Goal: Task Accomplishment & Management: Manage account settings

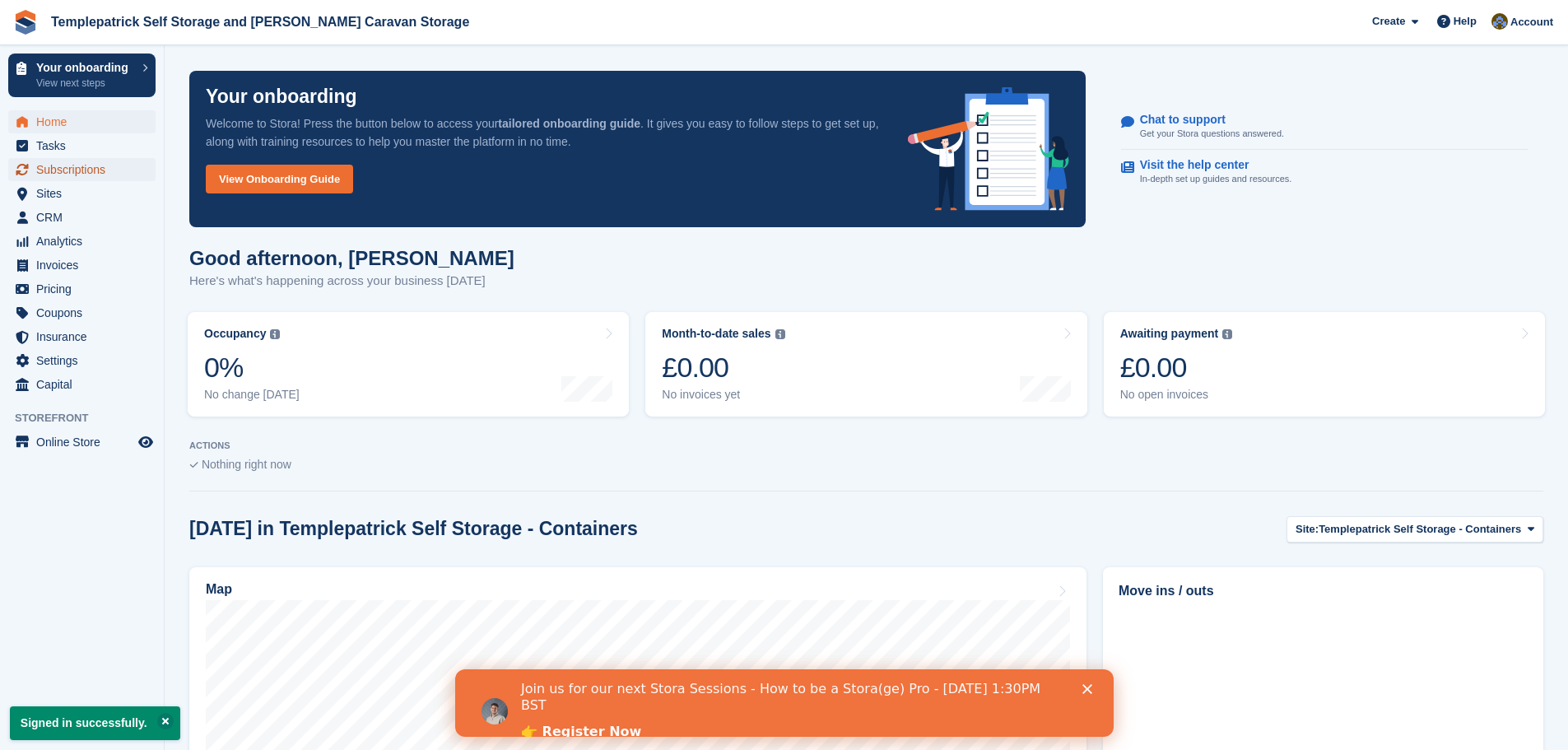
click at [84, 165] on span "Subscriptions" at bounding box center [84, 169] width 98 height 23
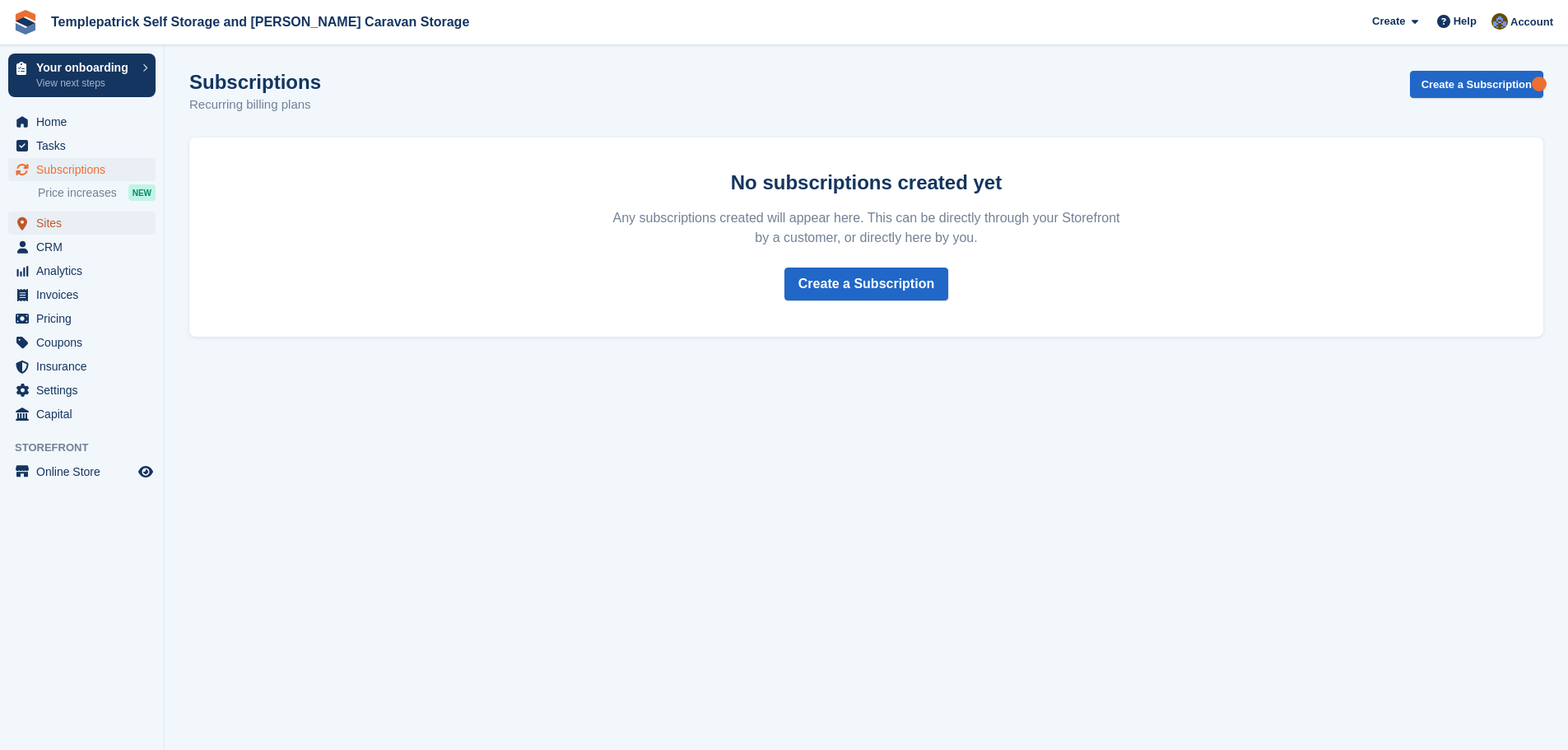
click at [57, 227] on span "Sites" at bounding box center [84, 223] width 98 height 23
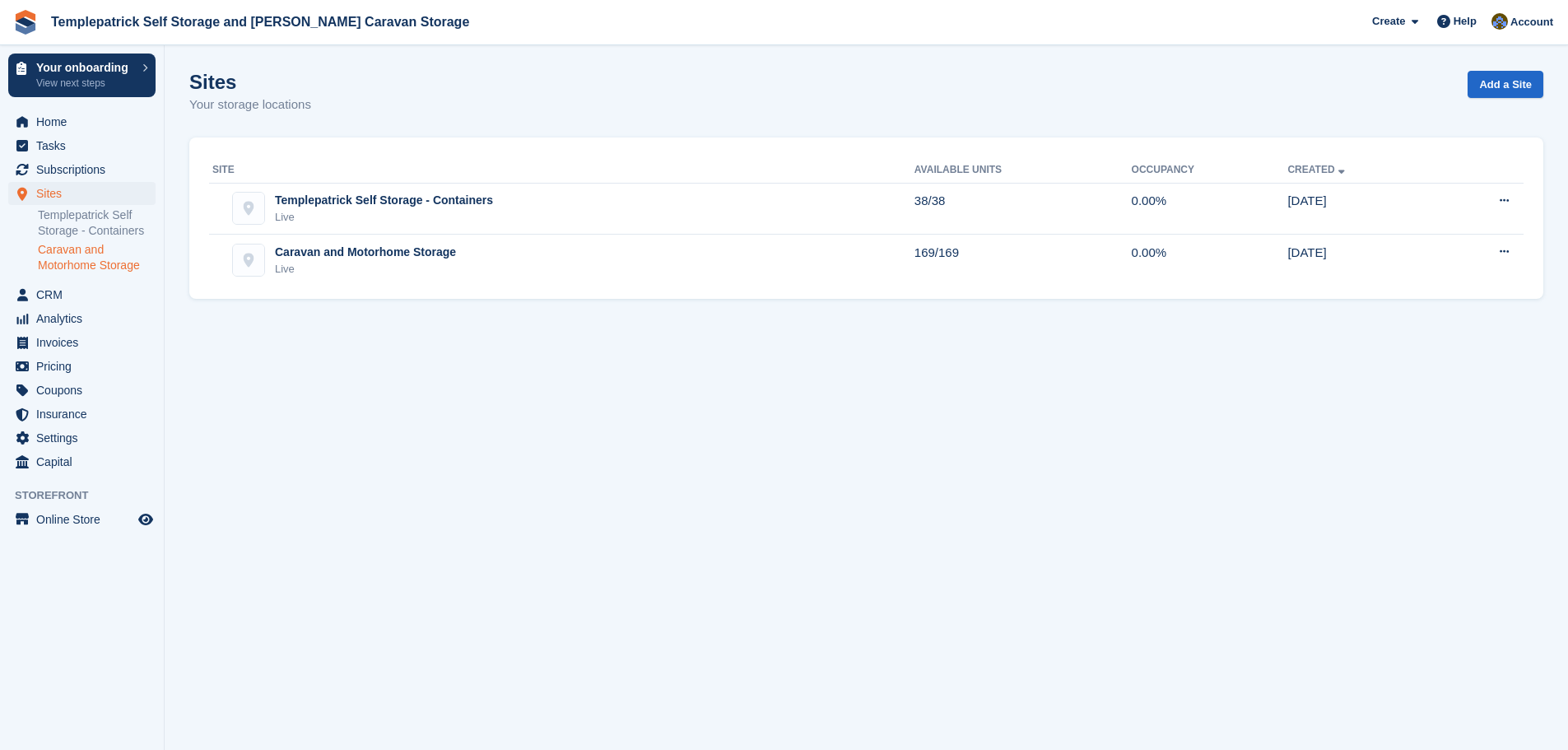
click at [98, 261] on link "Caravan and Motorhome Storage" at bounding box center [96, 257] width 117 height 31
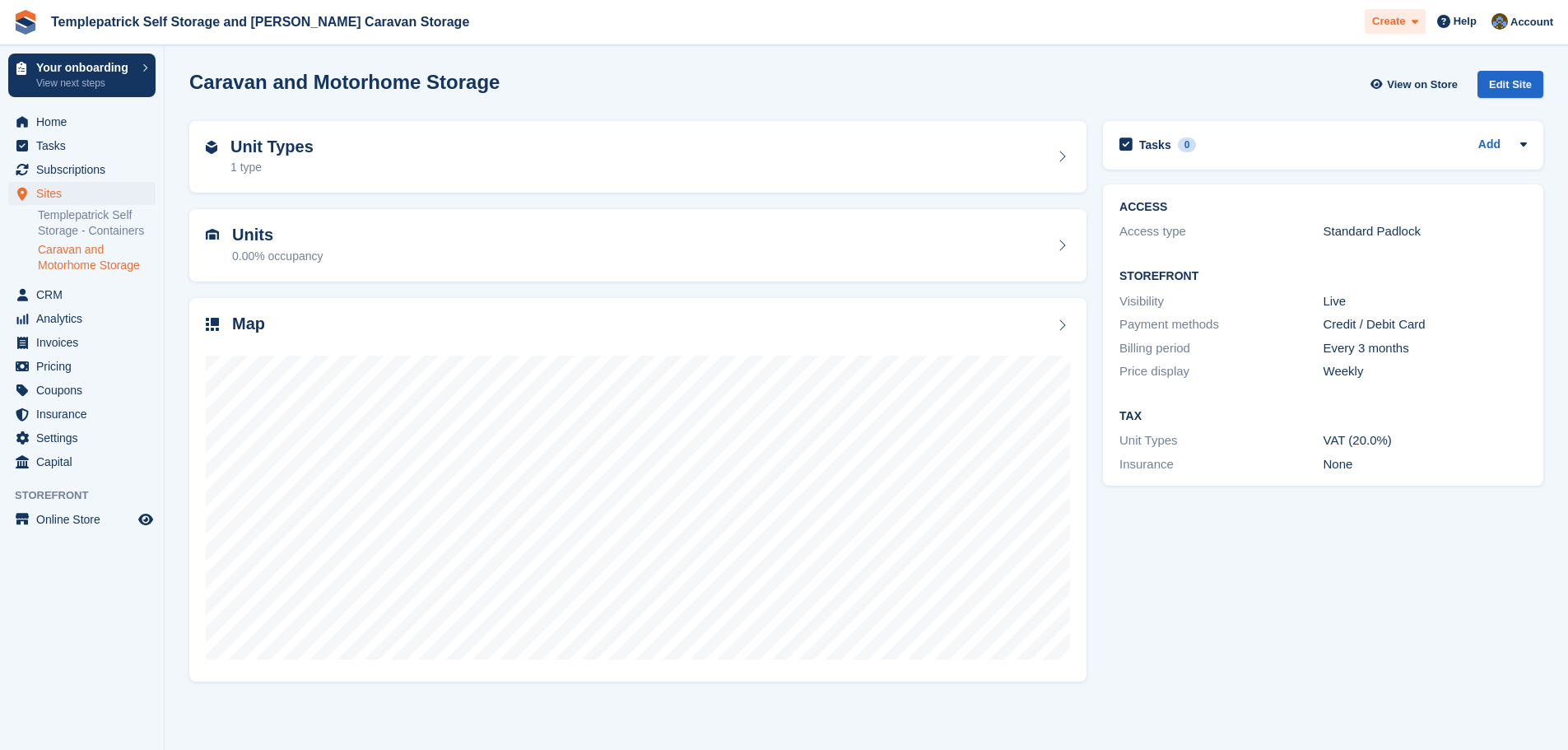
click at [1418, 12] on div "Create" at bounding box center [1395, 22] width 61 height 26
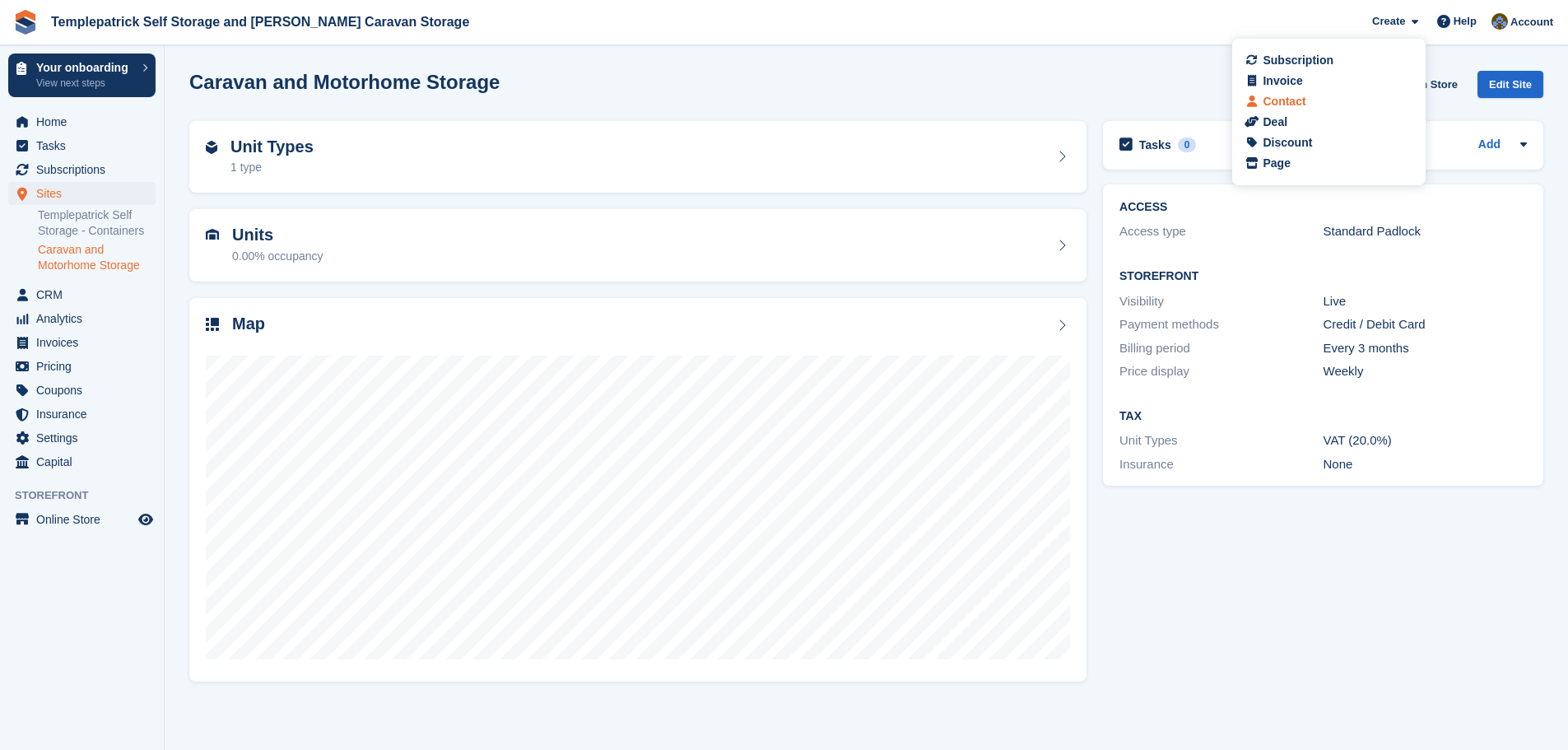
click at [1300, 104] on div "Contact" at bounding box center [1284, 101] width 43 height 17
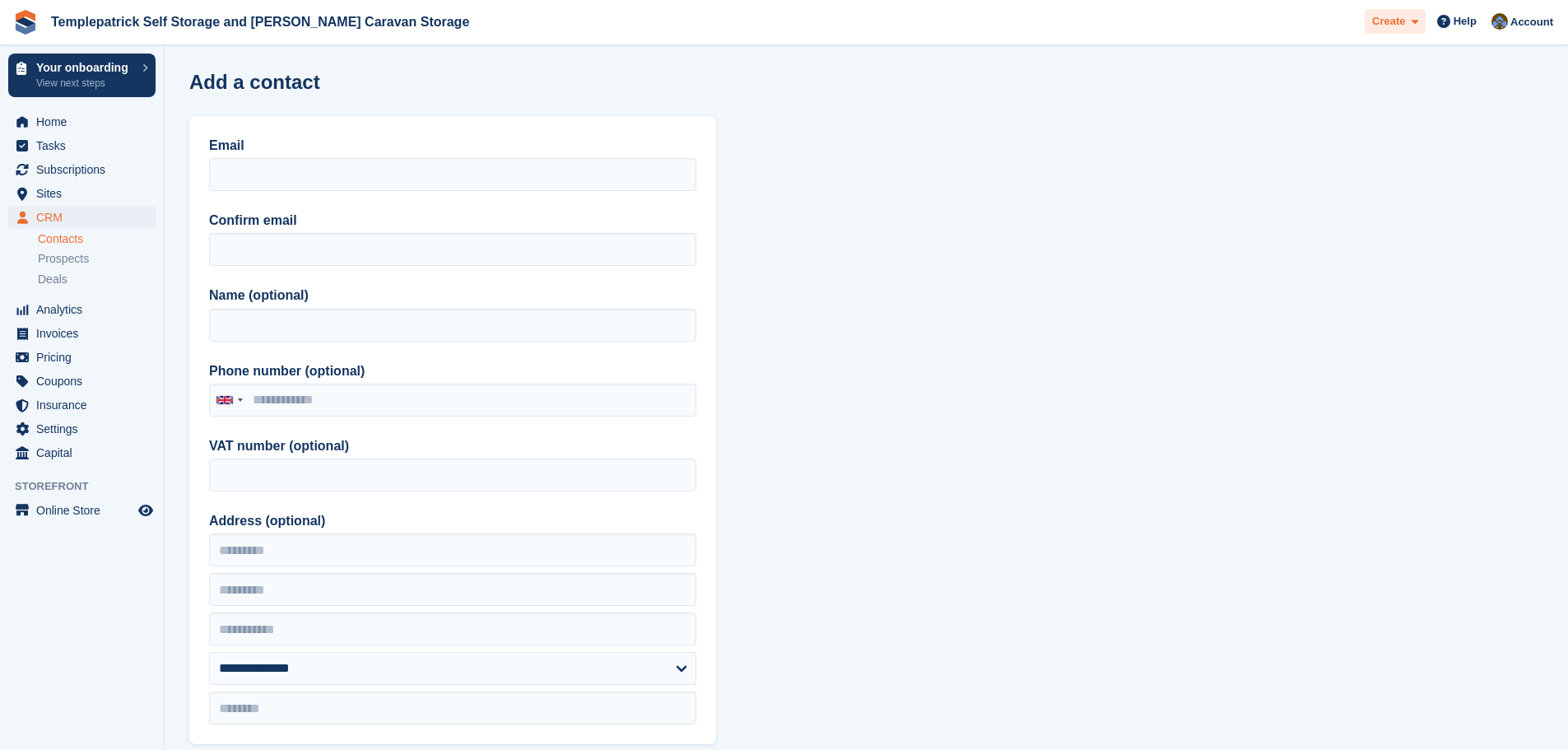
click at [1405, 28] on span "Create" at bounding box center [1388, 21] width 33 height 17
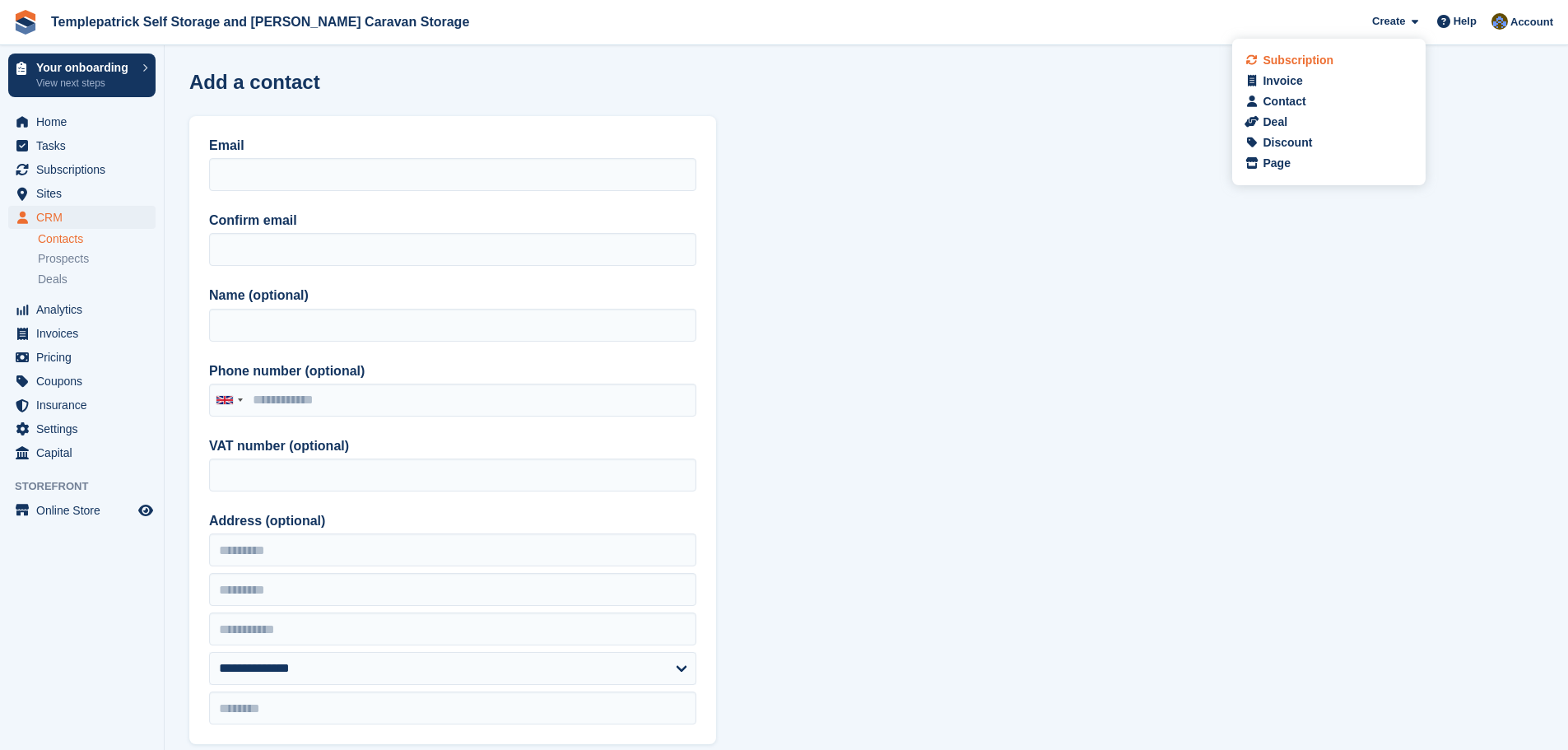
click at [1314, 65] on div "Subscription" at bounding box center [1298, 60] width 71 height 17
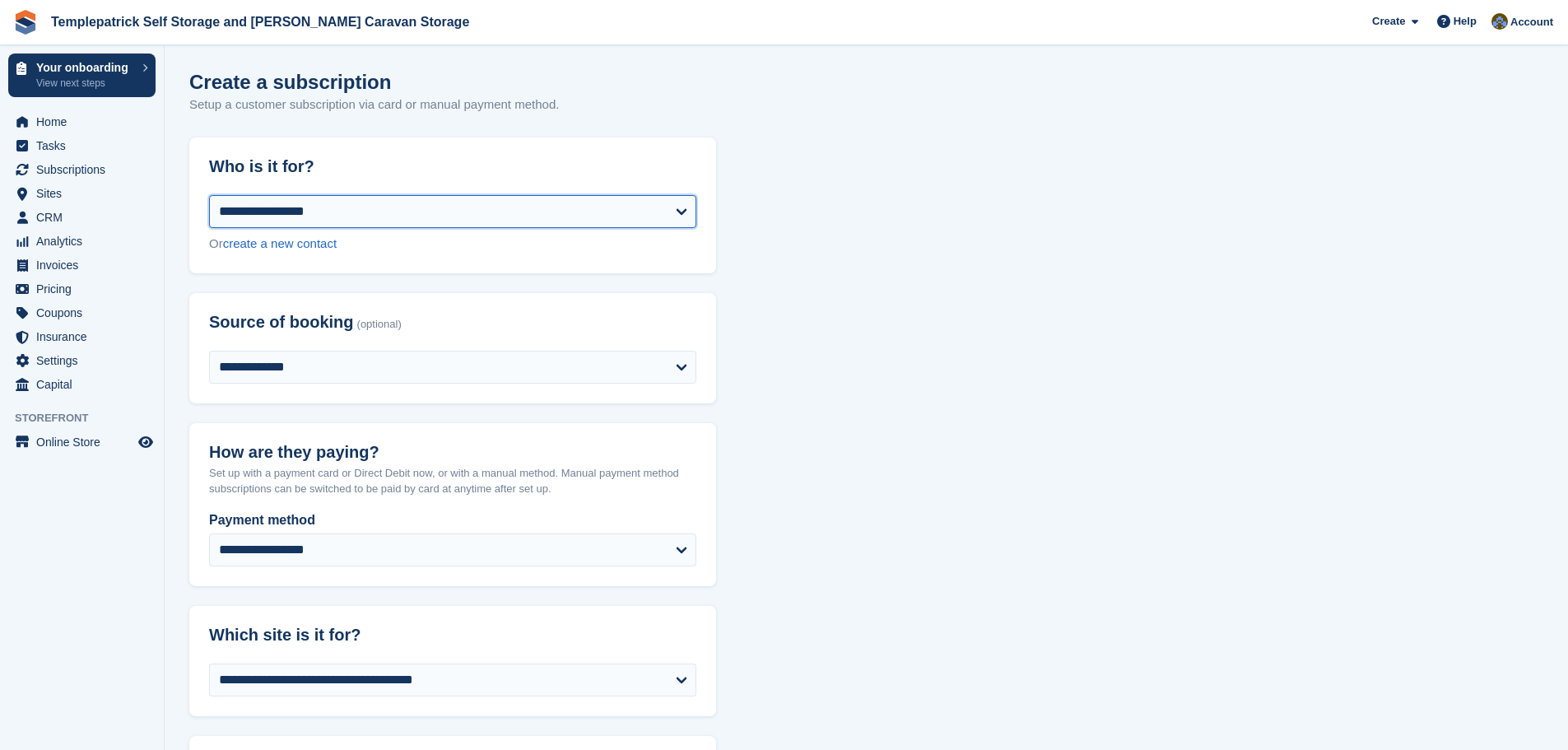
click at [521, 207] on select "**********" at bounding box center [452, 211] width 488 height 33
click at [383, 214] on select "**********" at bounding box center [452, 211] width 488 height 33
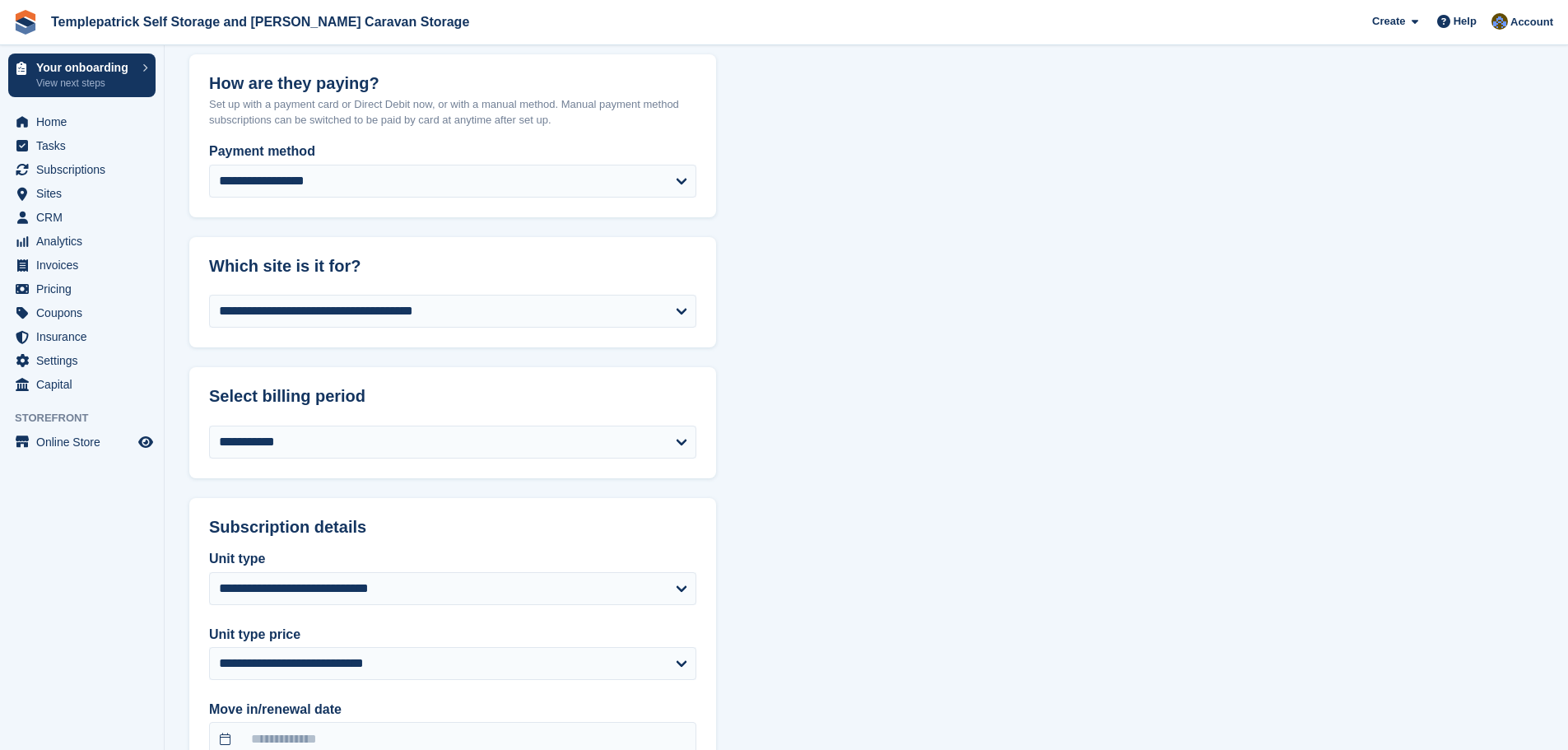
scroll to position [411, 0]
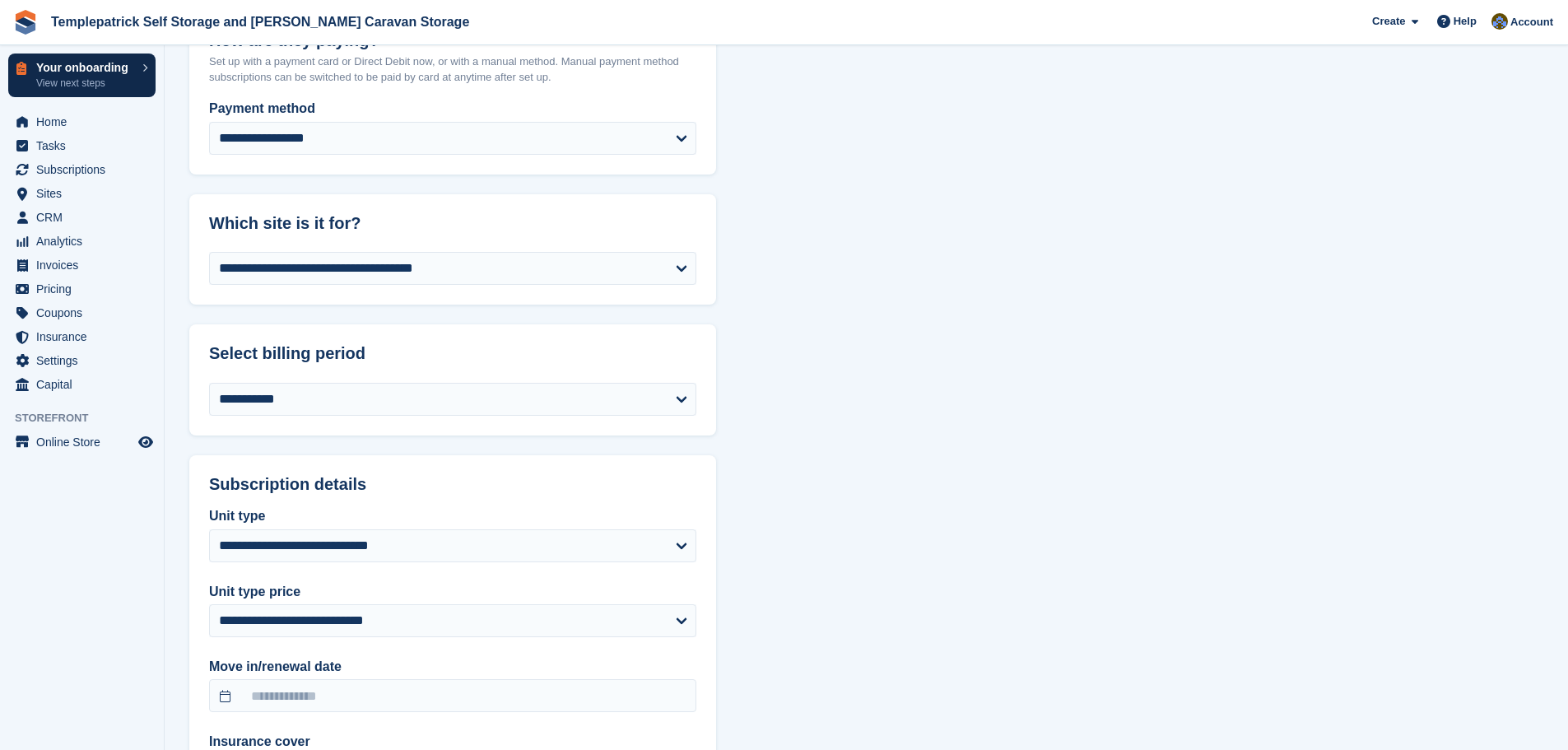
click at [142, 68] on icon at bounding box center [144, 68] width 5 height 8
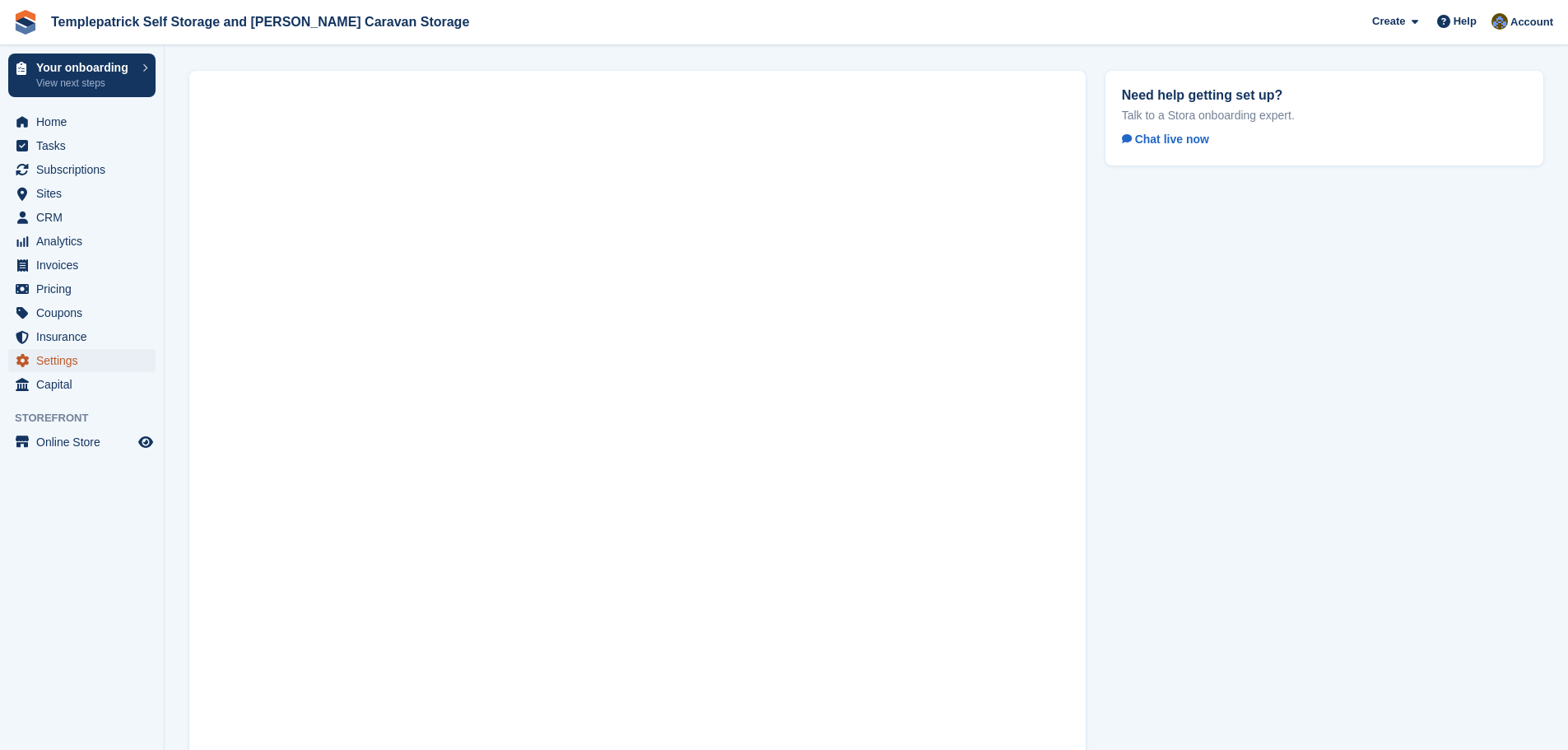
click at [65, 364] on span "Settings" at bounding box center [84, 360] width 98 height 23
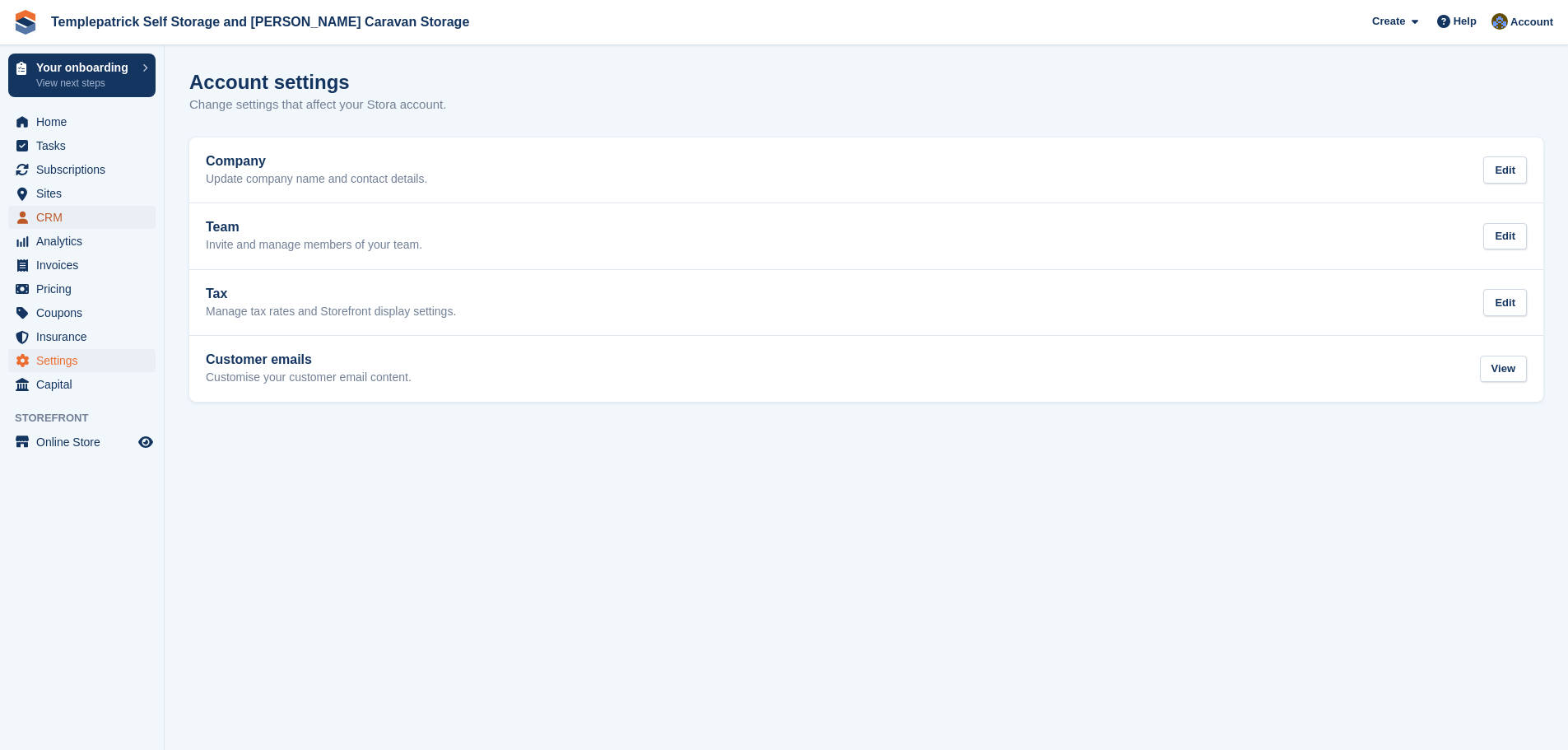
click at [53, 216] on span "CRM" at bounding box center [84, 217] width 98 height 23
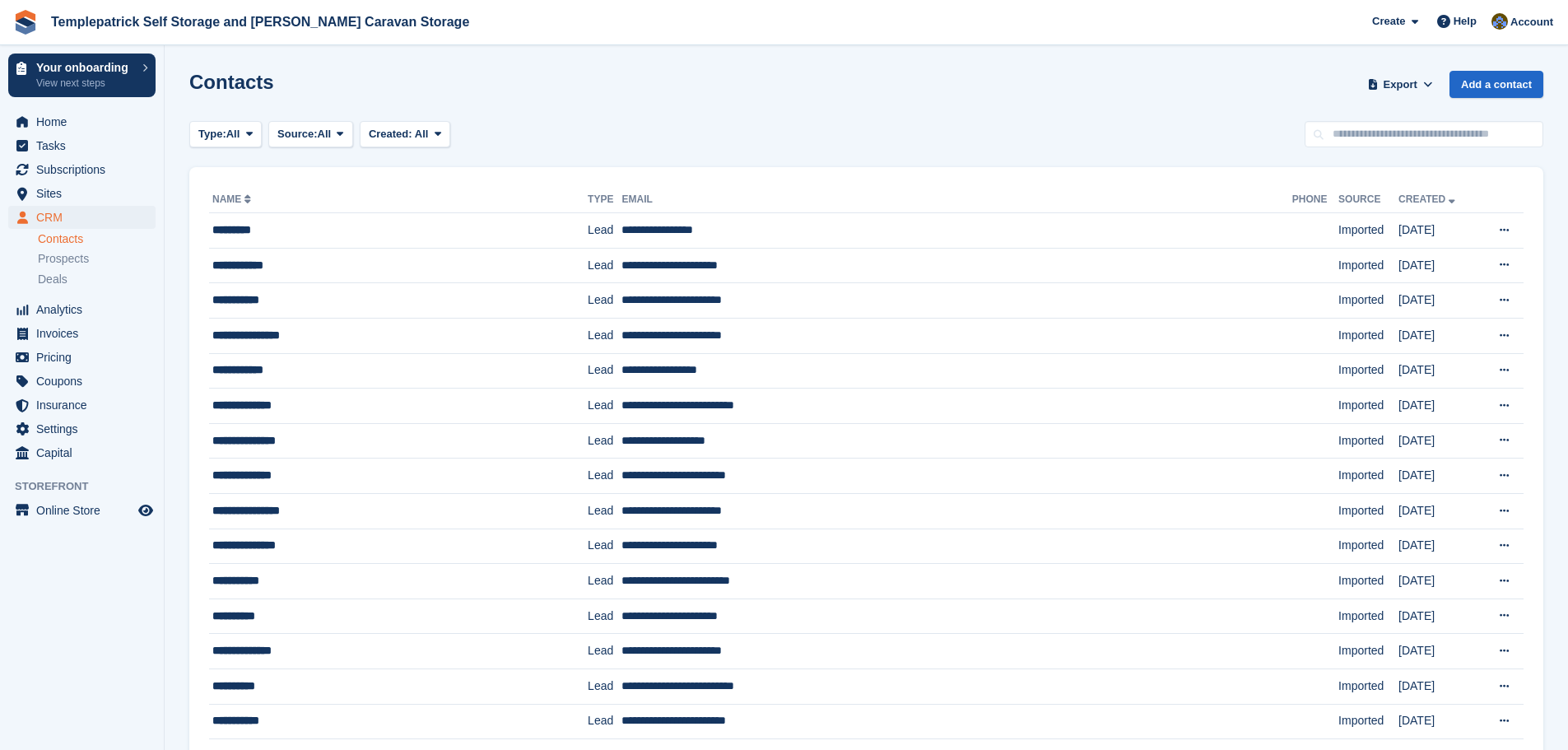
click at [219, 196] on link "Name" at bounding box center [234, 200] width 42 height 12
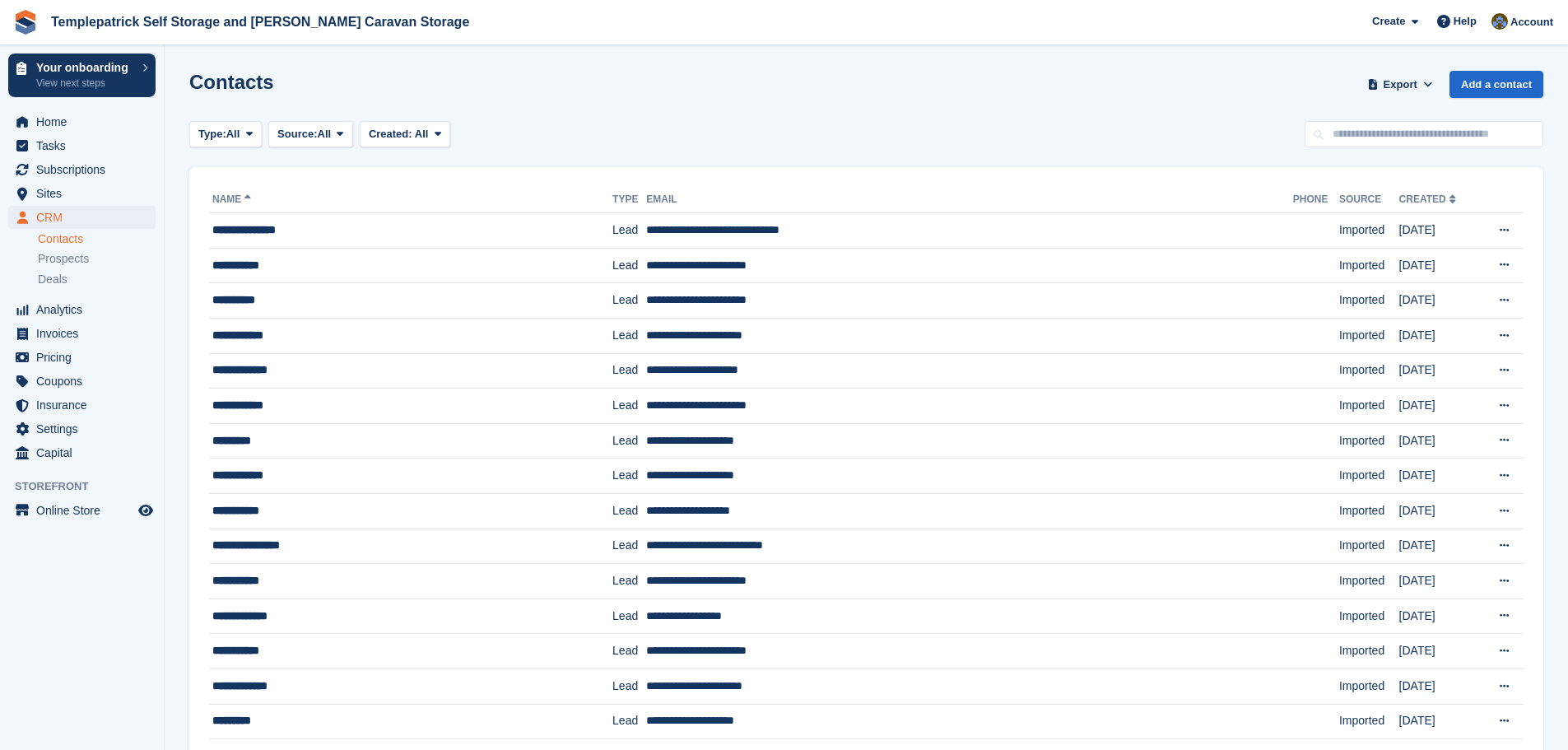
click at [219, 196] on link "Name" at bounding box center [234, 200] width 42 height 12
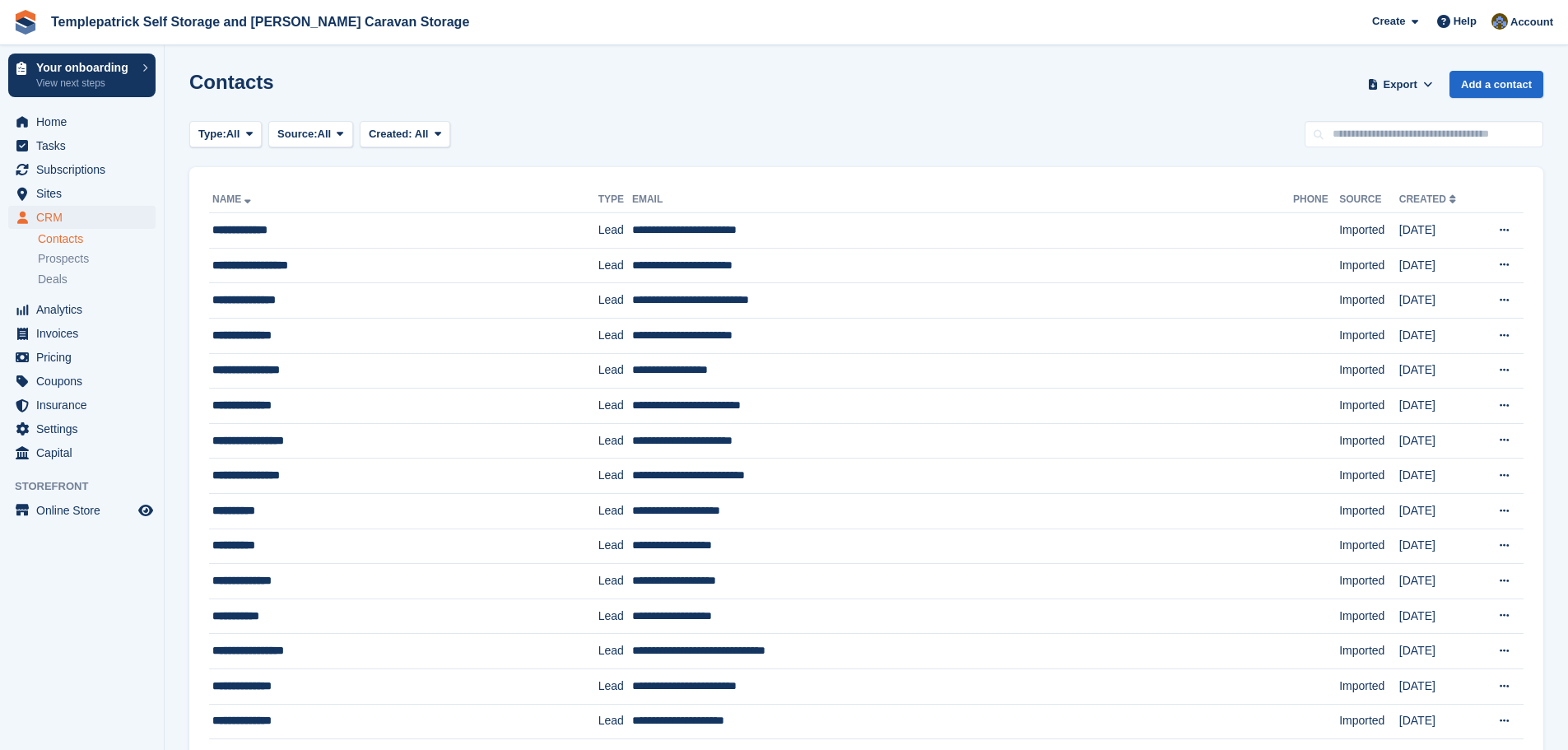
click at [219, 196] on link "Name" at bounding box center [234, 200] width 42 height 12
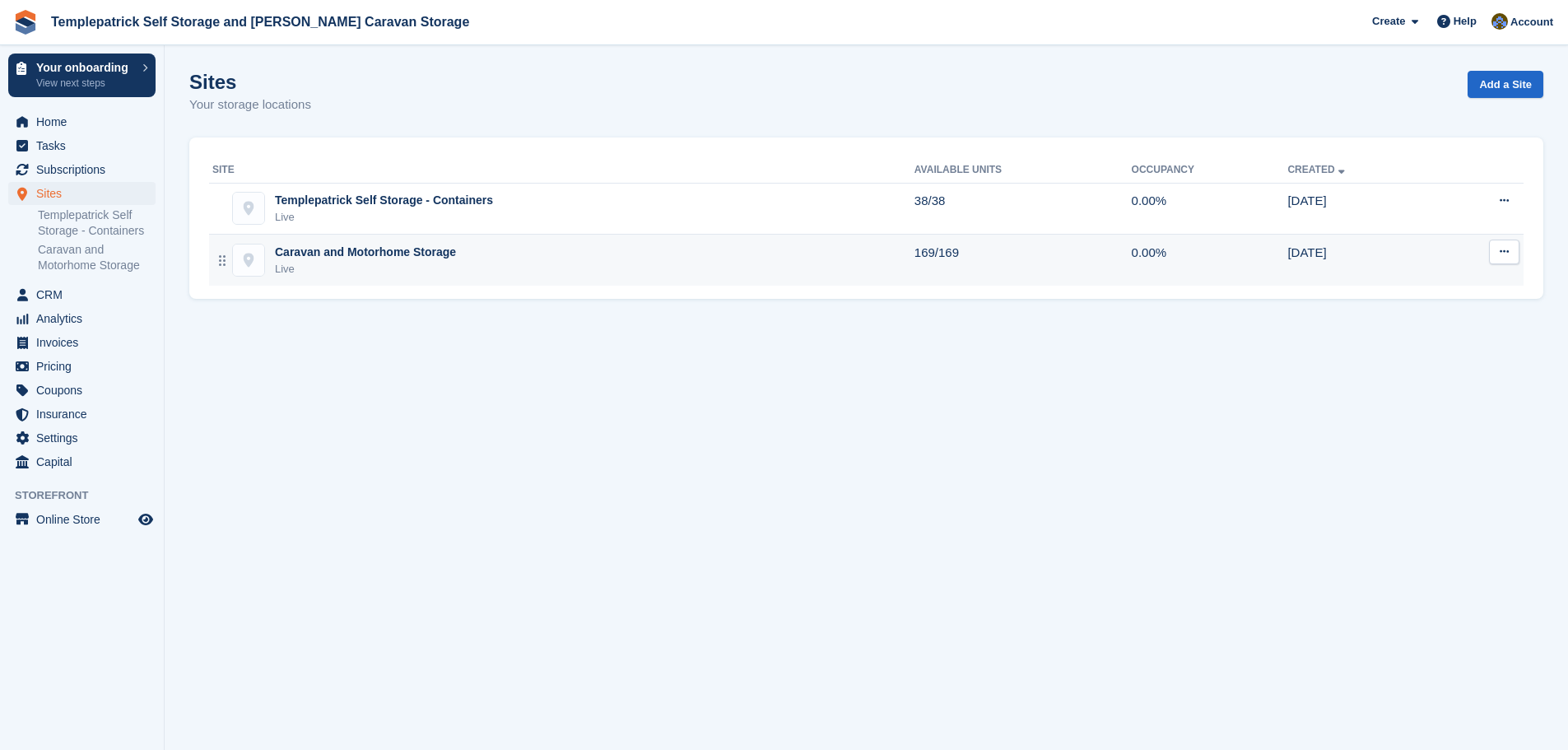
click at [336, 253] on div "Caravan and Motorhome Storage" at bounding box center [366, 251] width 181 height 17
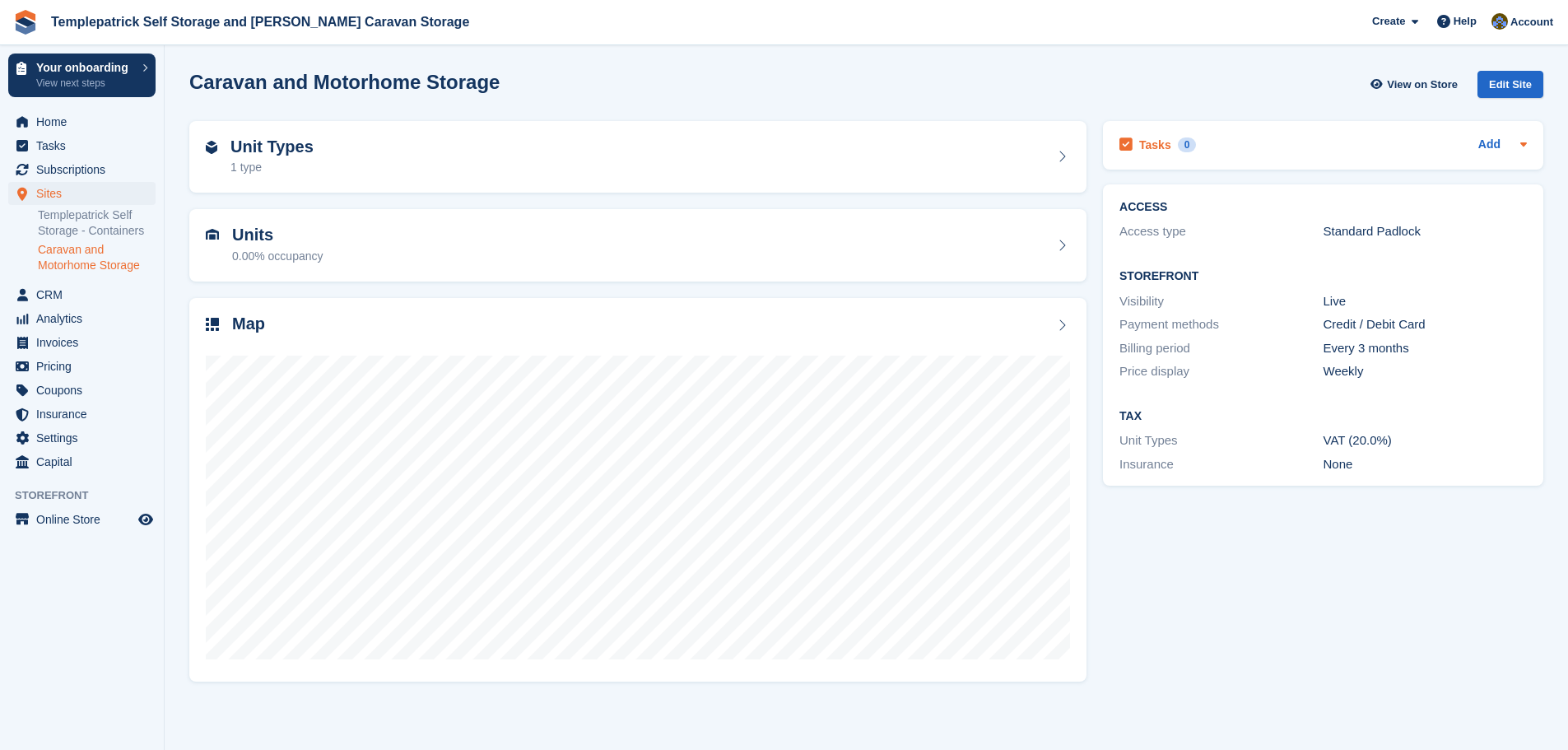
click at [1523, 146] on icon at bounding box center [1523, 144] width 7 height 4
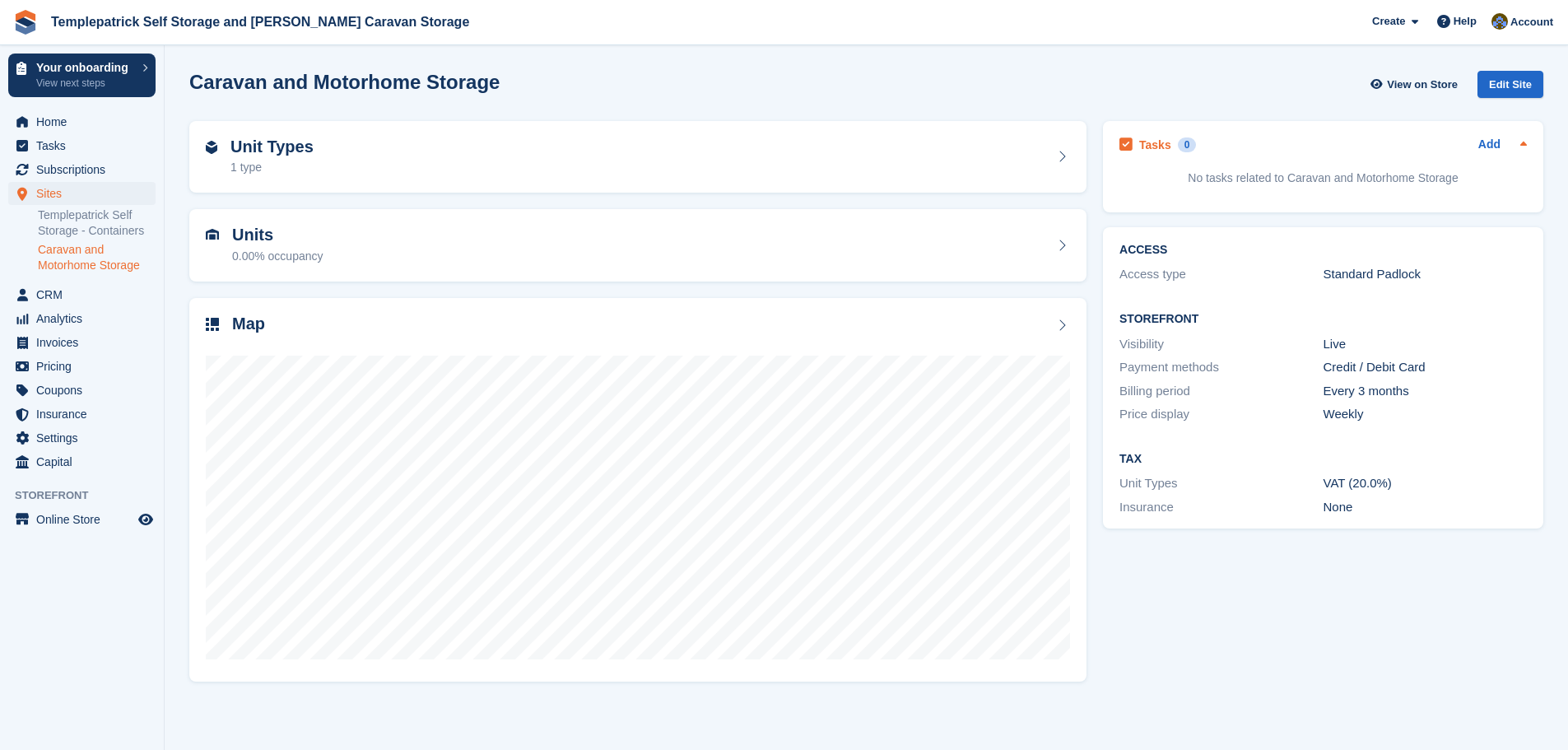
click at [1526, 144] on icon at bounding box center [1523, 143] width 13 height 13
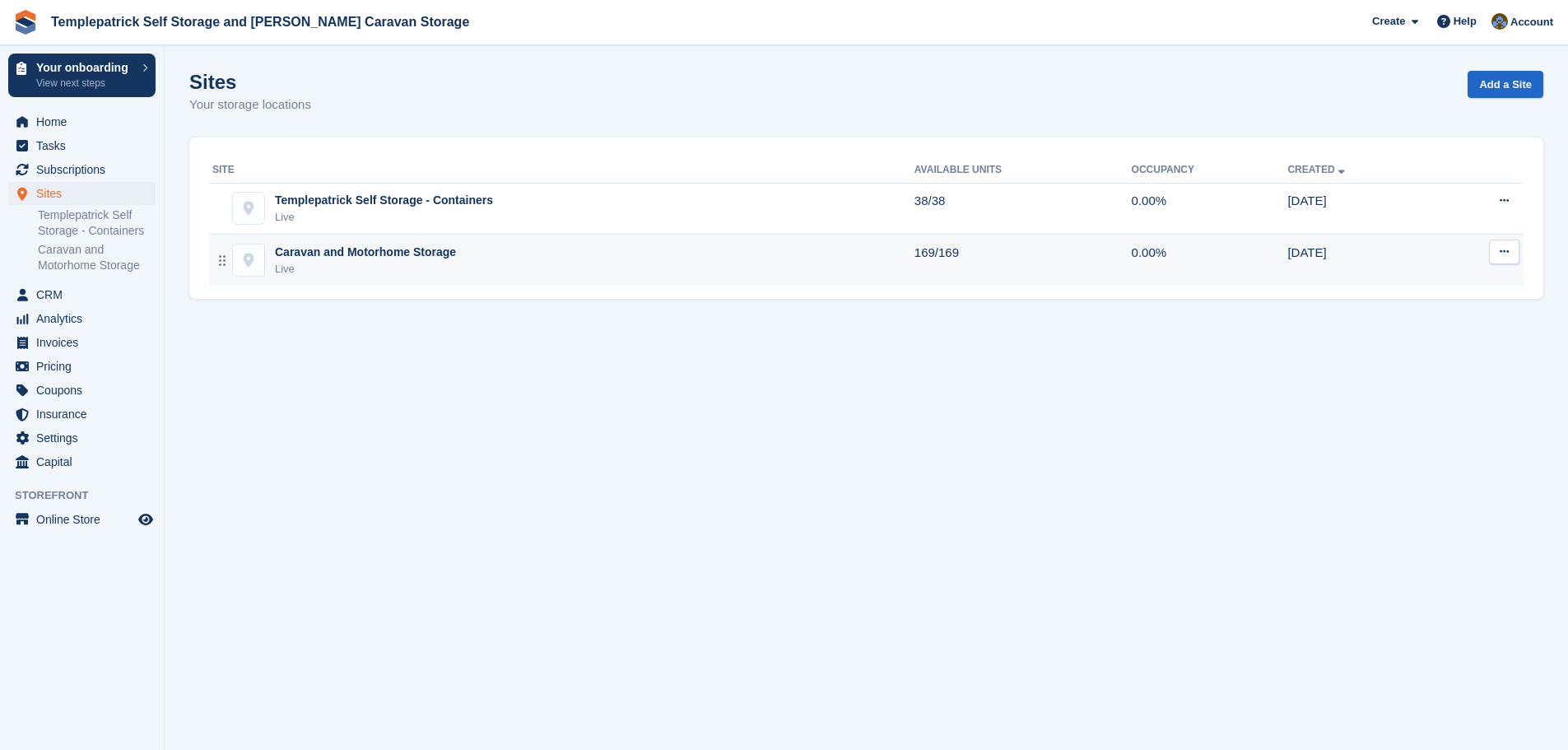
click at [1510, 255] on button at bounding box center [1504, 251] width 31 height 25
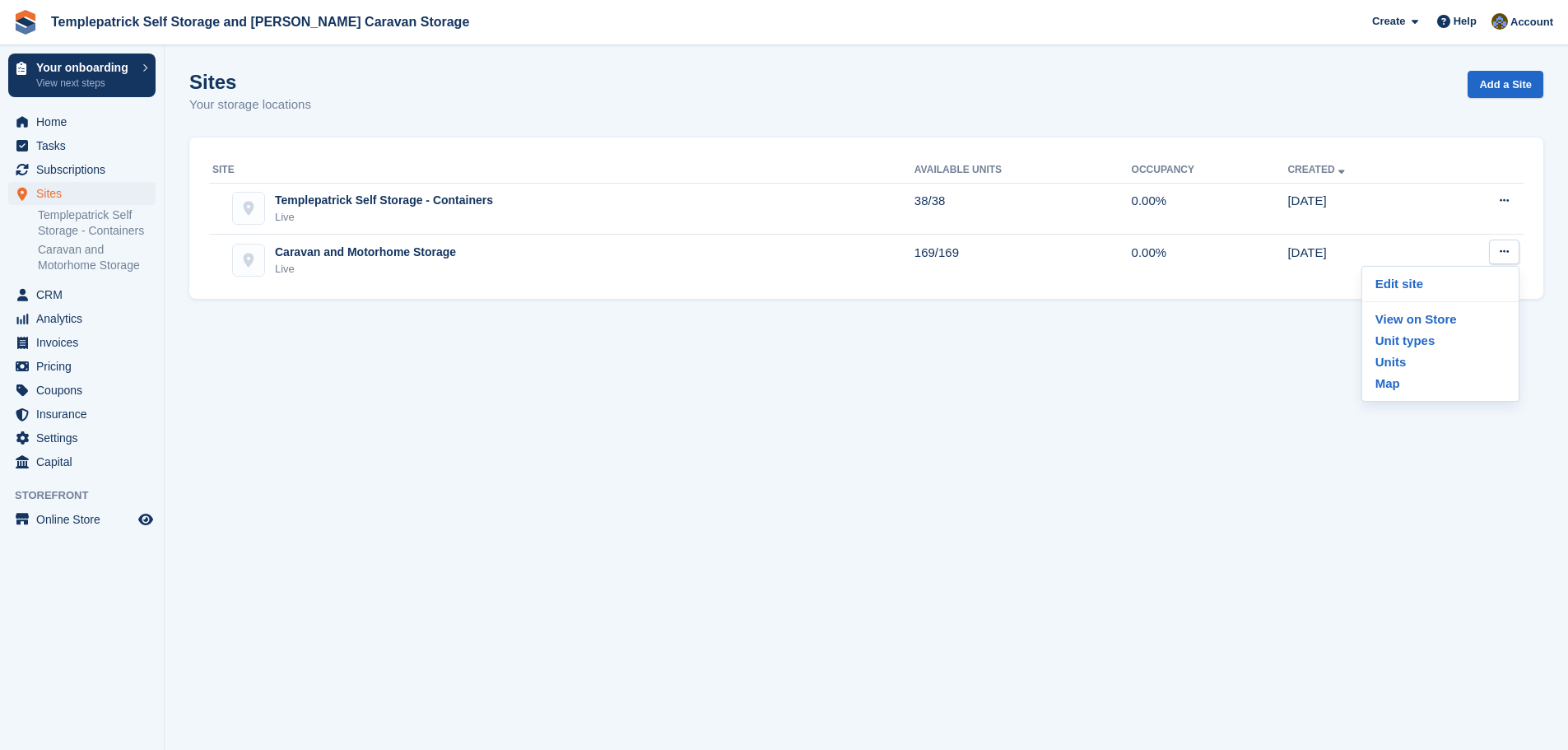
click at [491, 41] on span "Templepatrick Self Storage and [PERSON_NAME] Caravan Storage Create Subscriptio…" at bounding box center [784, 22] width 1568 height 45
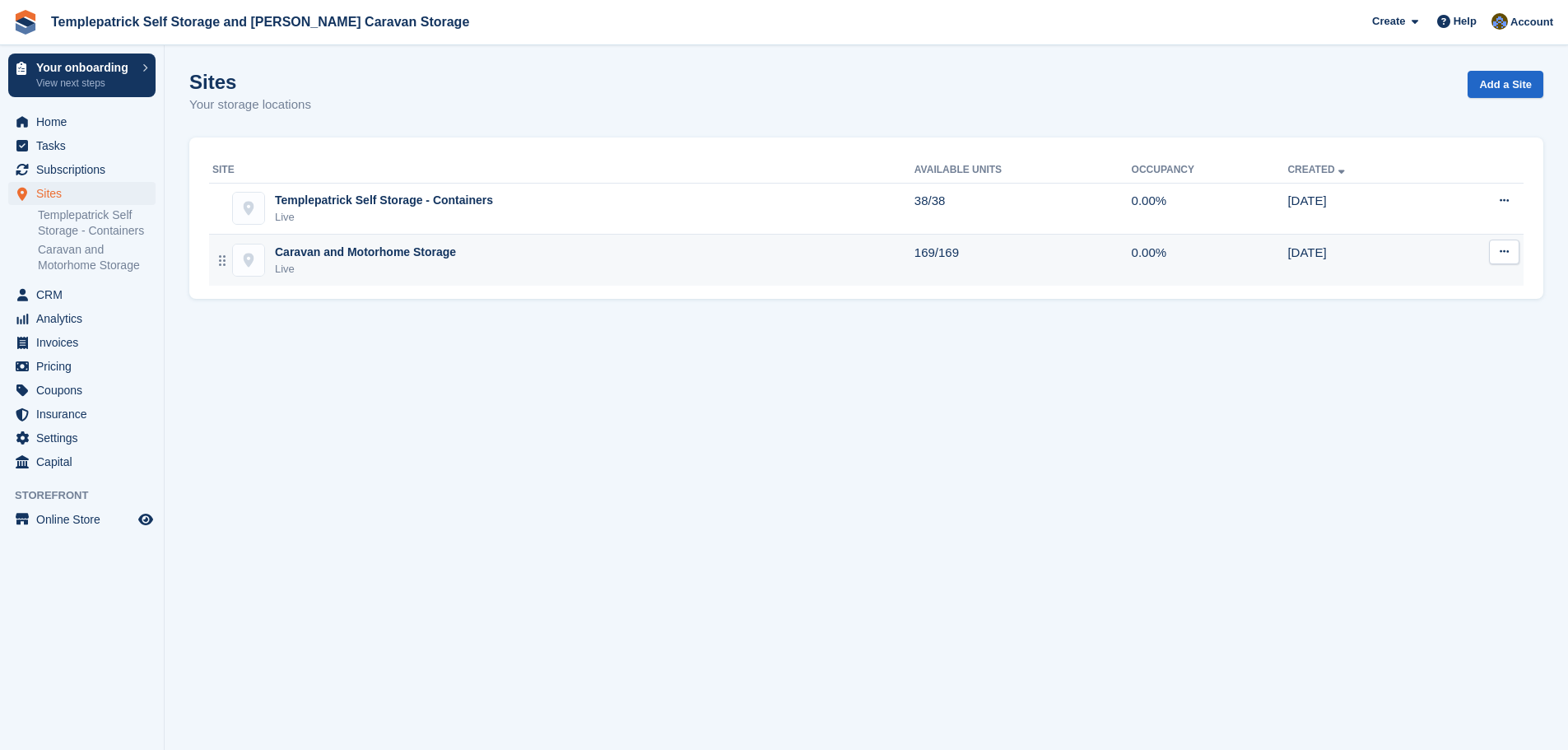
click at [221, 261] on circle at bounding box center [220, 260] width 2 height 2
